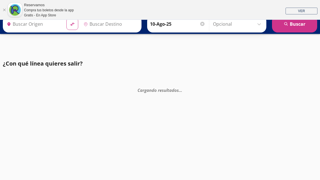
type input "[GEOGRAPHIC_DATA], [GEOGRAPHIC_DATA]"
type input "[GEOGRAPHIC_DATA][PERSON_NAME], [GEOGRAPHIC_DATA]"
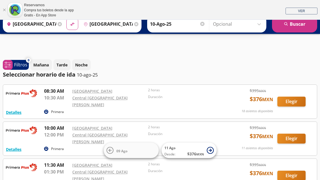
click at [189, 95] on p "Duración" at bounding box center [184, 96] width 73 height 5
click at [296, 101] on button "Elegir" at bounding box center [291, 102] width 28 height 10
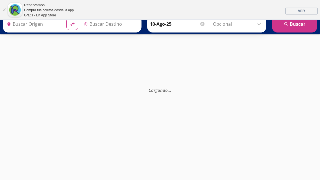
type input "[GEOGRAPHIC_DATA], [GEOGRAPHIC_DATA]"
type input "[GEOGRAPHIC_DATA][PERSON_NAME], [GEOGRAPHIC_DATA]"
type input "[GEOGRAPHIC_DATA], [GEOGRAPHIC_DATA]"
